Goal: Task Accomplishment & Management: Use online tool/utility

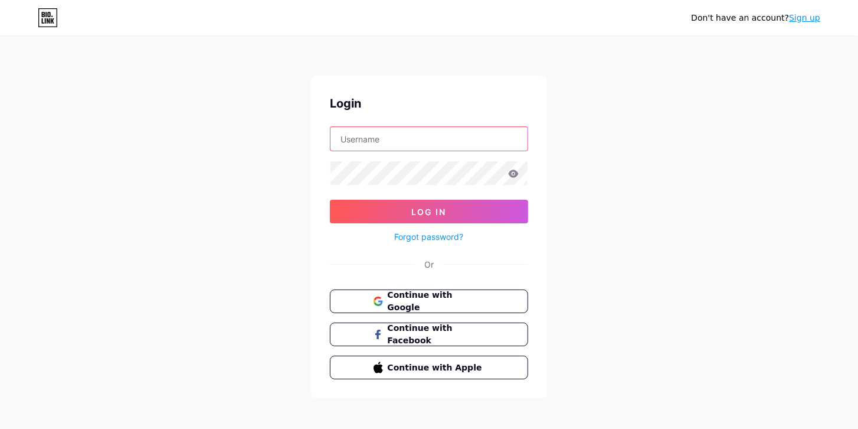
click at [395, 138] on input "text" at bounding box center [429, 139] width 197 height 24
type input "[PERSON_NAME][EMAIL_ADDRESS][DOMAIN_NAME]"
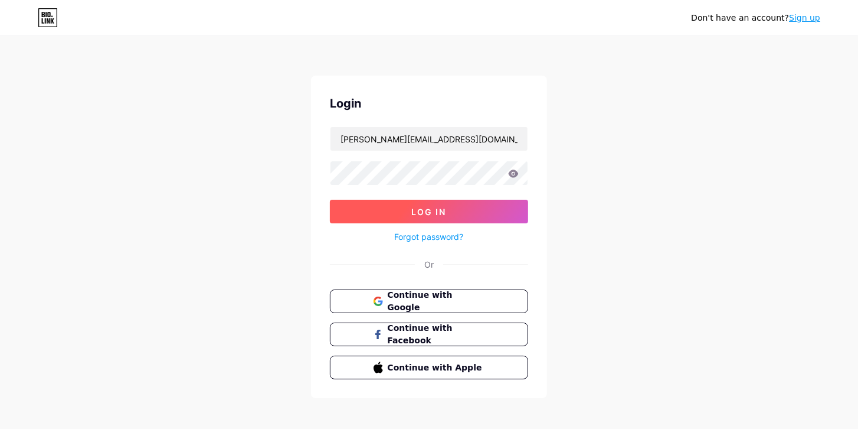
click at [437, 218] on button "Log In" at bounding box center [429, 212] width 198 height 24
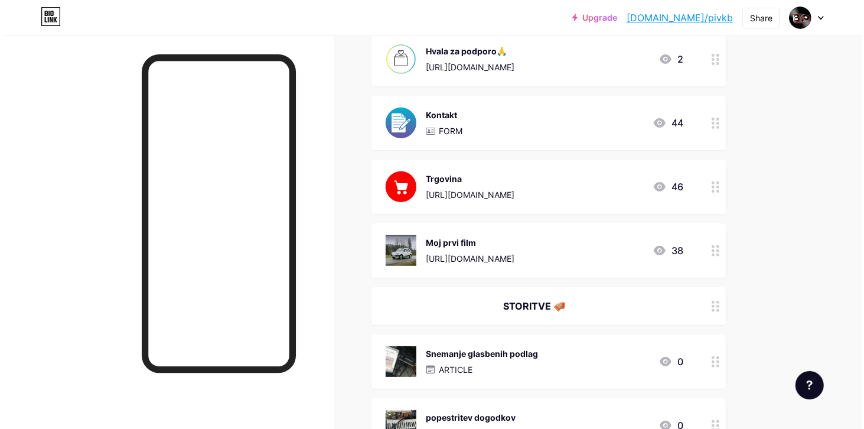
scroll to position [168, 0]
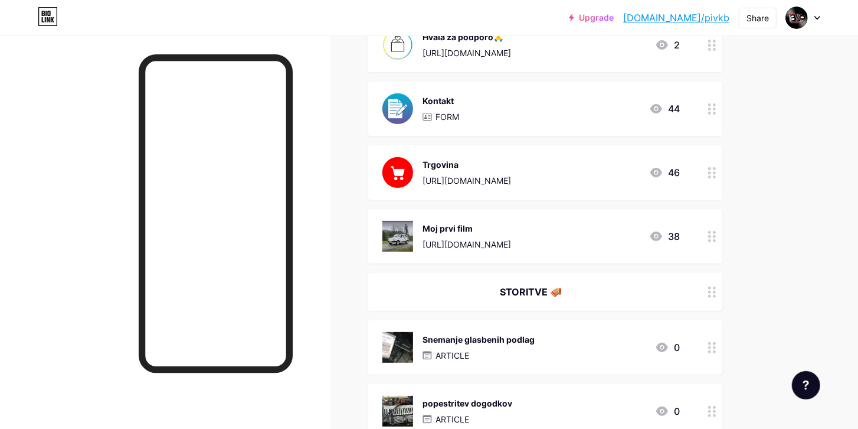
click at [459, 243] on div "[URL][DOMAIN_NAME]" at bounding box center [467, 244] width 89 height 12
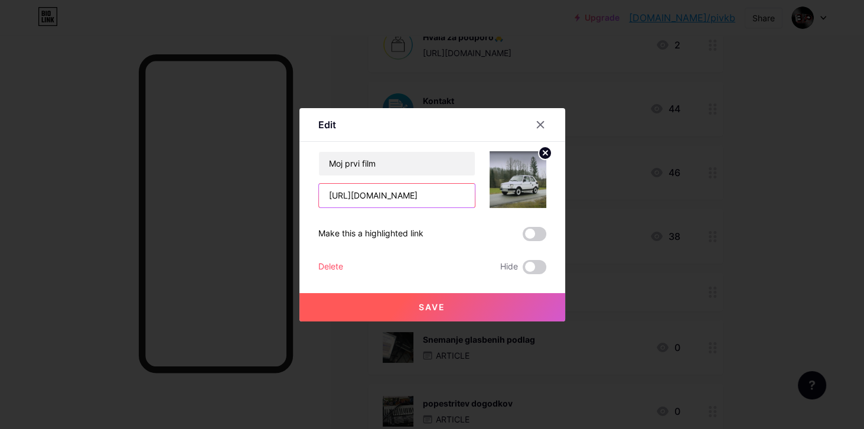
scroll to position [0, 45]
drag, startPoint x: 325, startPoint y: 198, endPoint x: 516, endPoint y: 198, distance: 191.3
click at [516, 198] on div "Moj prvi film [URL][DOMAIN_NAME]" at bounding box center [432, 179] width 228 height 57
click at [442, 209] on div "Moj prvi film [URL][DOMAIN_NAME] Make this a highlighted link Delete Hide Save" at bounding box center [432, 212] width 228 height 123
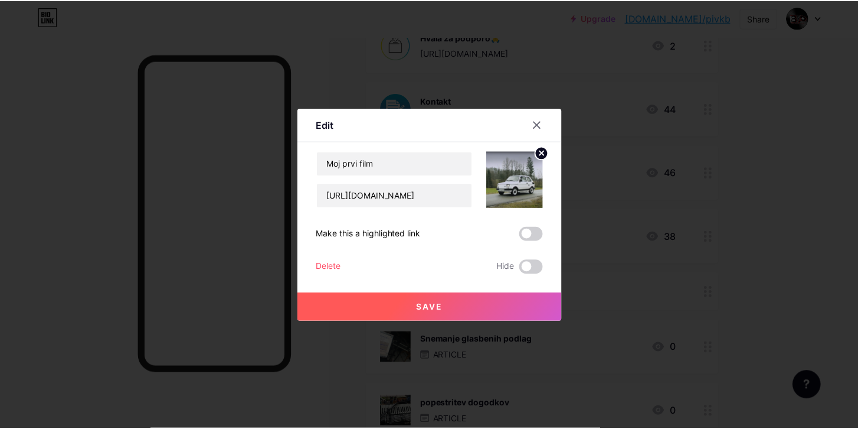
scroll to position [0, 0]
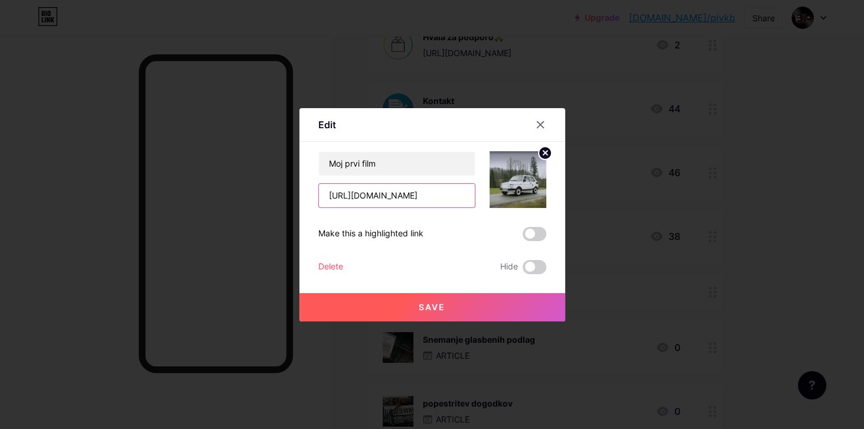
click at [464, 197] on input "[URL][DOMAIN_NAME]" at bounding box center [397, 196] width 156 height 24
click at [540, 121] on icon at bounding box center [539, 124] width 9 height 9
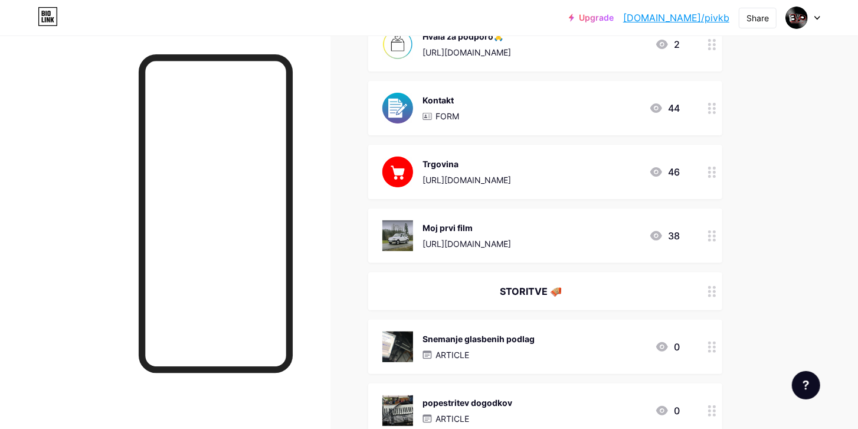
scroll to position [168, 0]
